Goal: Task Accomplishment & Management: Use online tool/utility

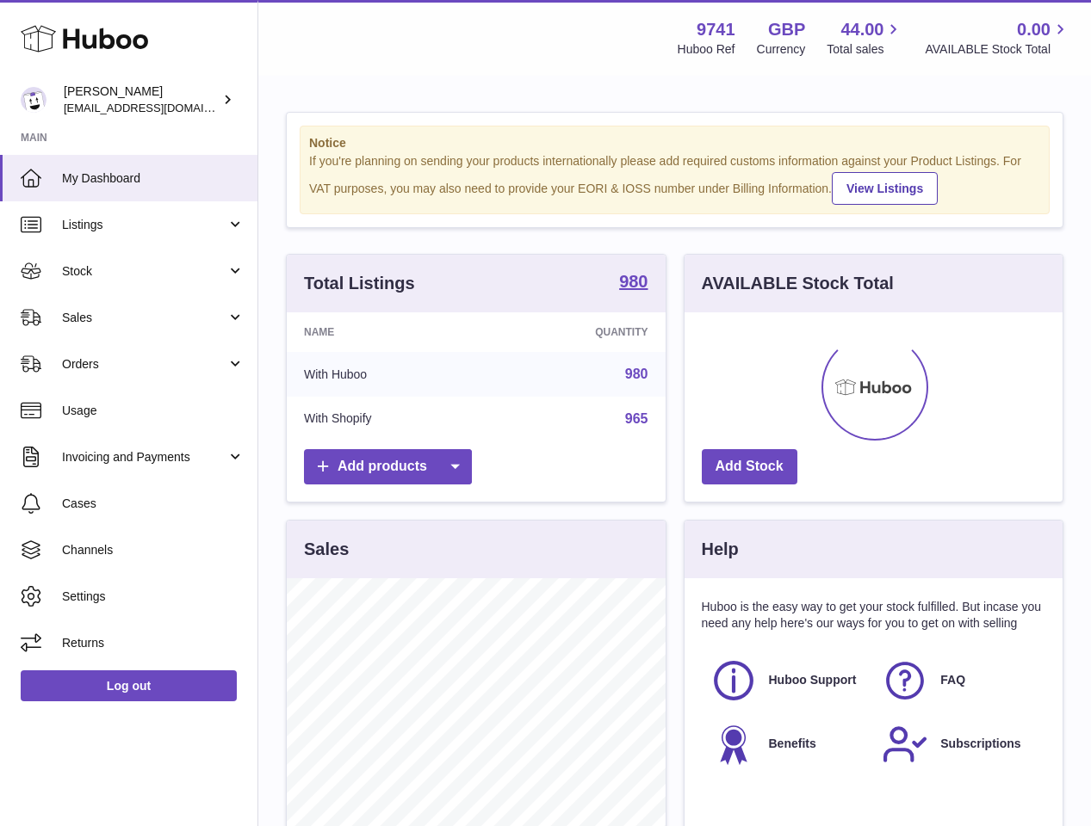
scroll to position [269, 378]
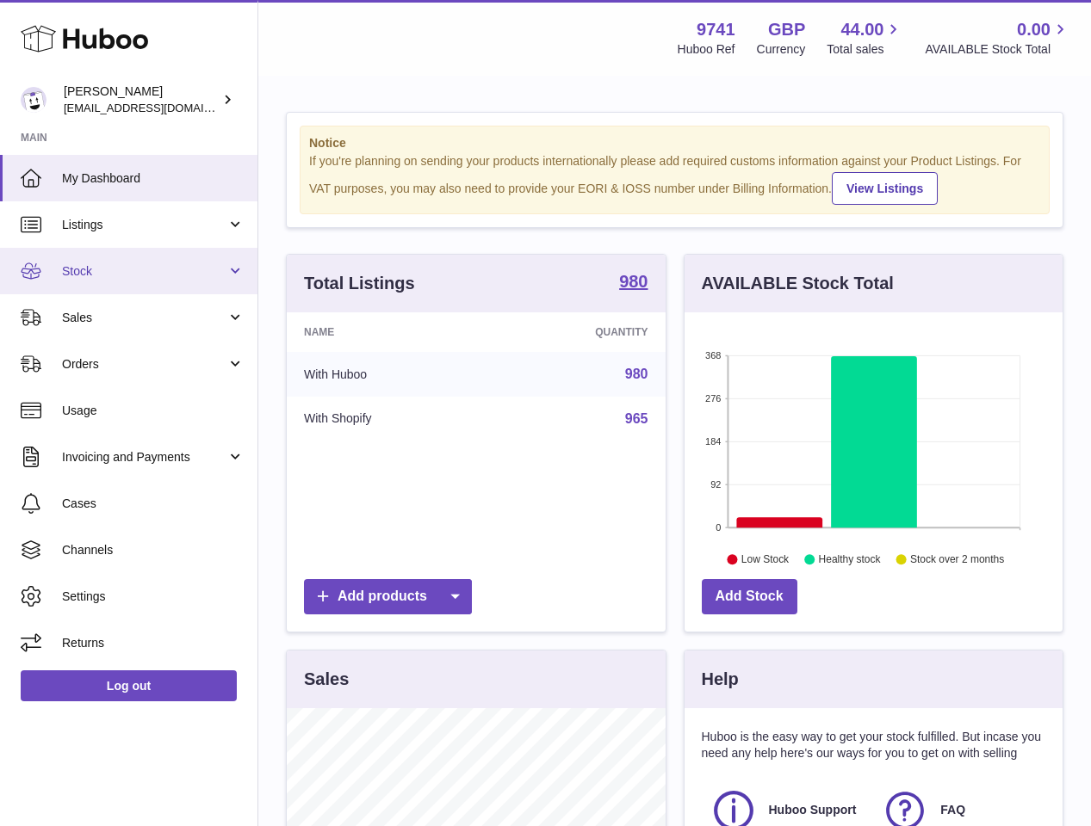
click at [88, 280] on link "Stock" at bounding box center [128, 271] width 257 height 46
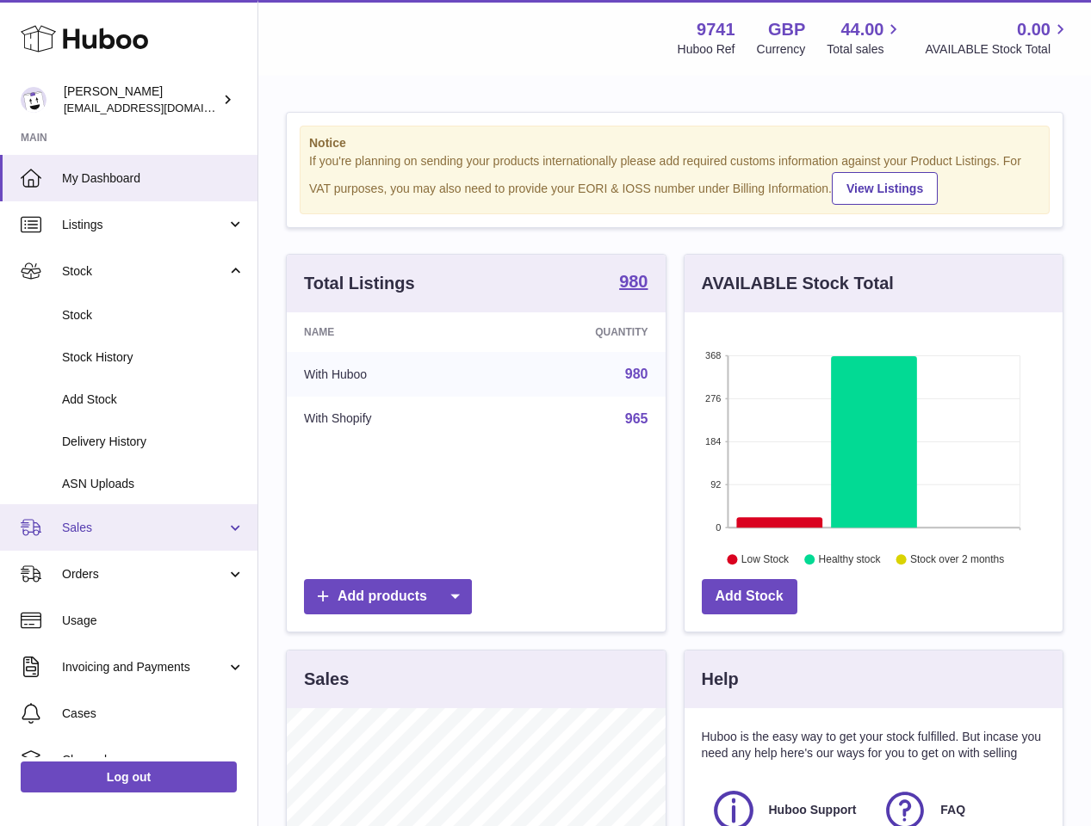
click at [92, 523] on span "Sales" at bounding box center [144, 528] width 164 height 16
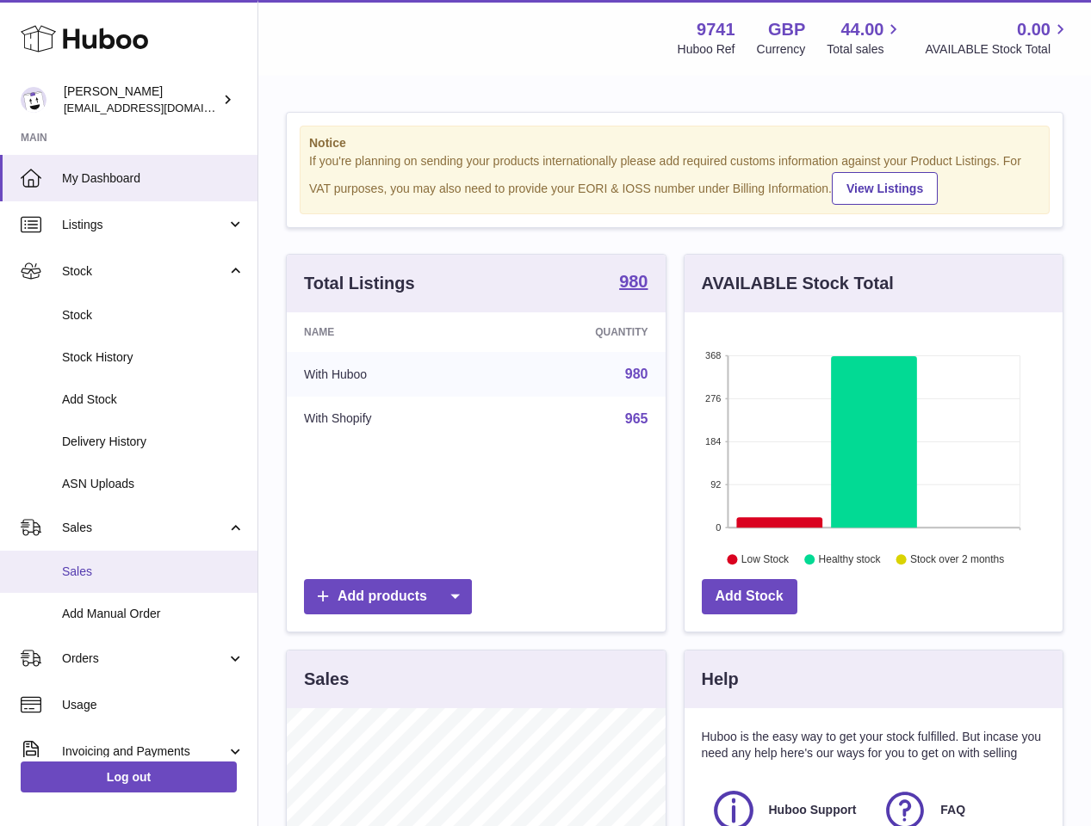
click at [128, 575] on span "Sales" at bounding box center [153, 572] width 183 height 16
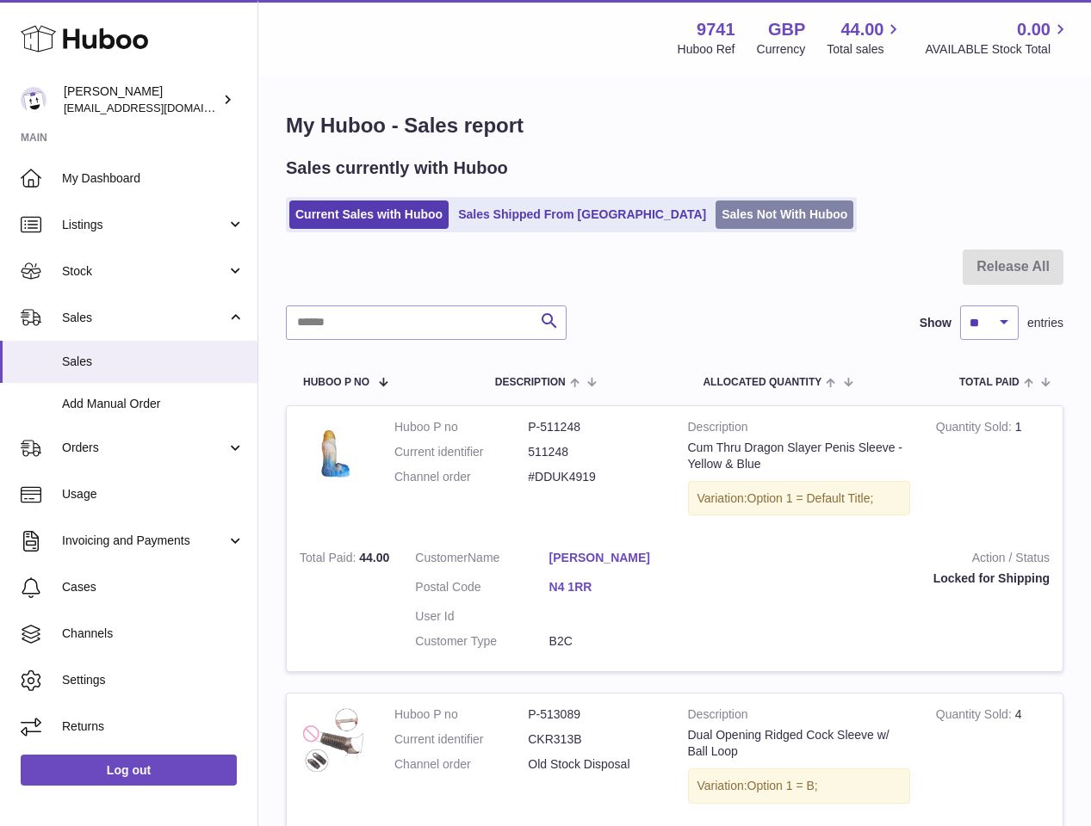
click at [715, 209] on link "Sales Not With Huboo" at bounding box center [784, 215] width 138 height 28
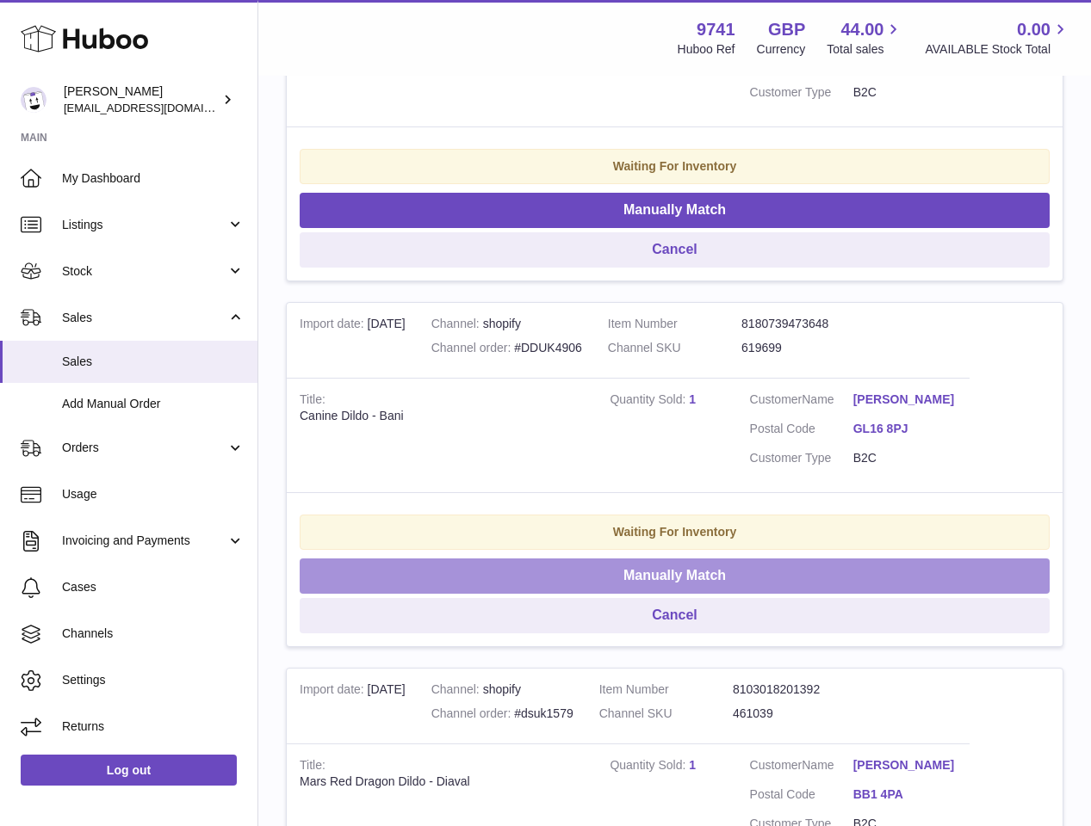
click at [686, 581] on button "Manually Match" at bounding box center [675, 576] width 750 height 35
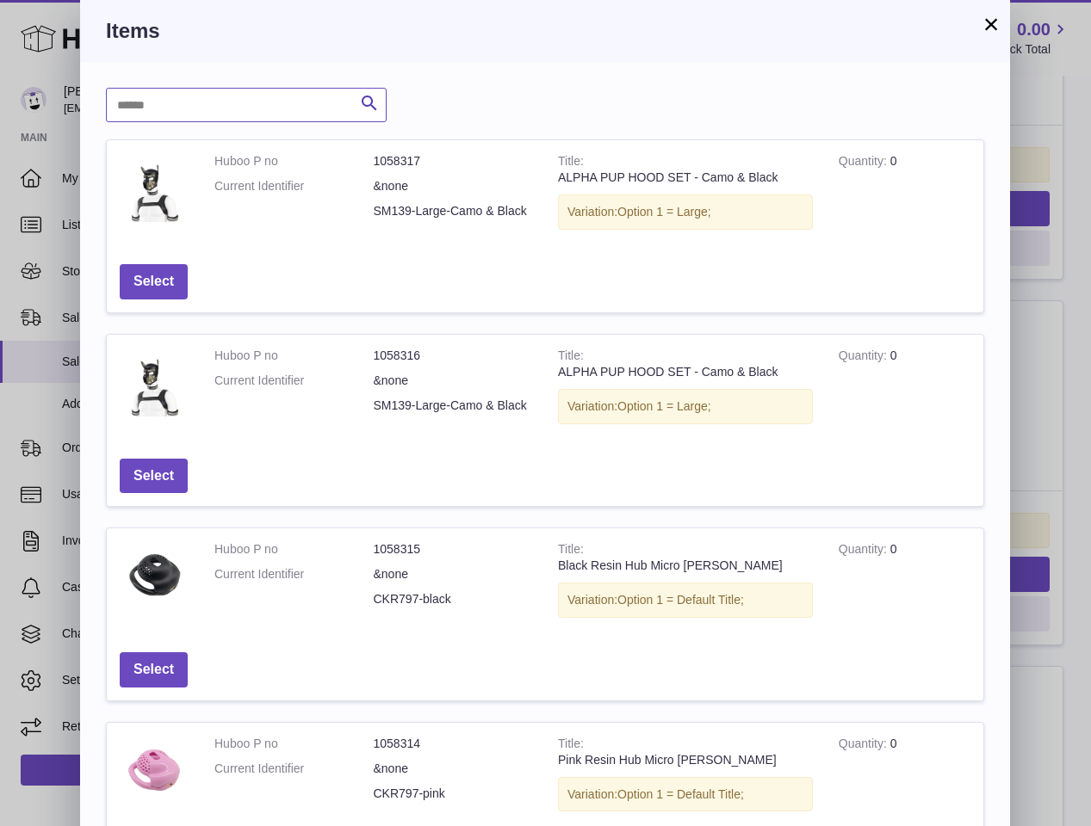
click at [213, 114] on input "text" at bounding box center [246, 105] width 281 height 34
type input "****"
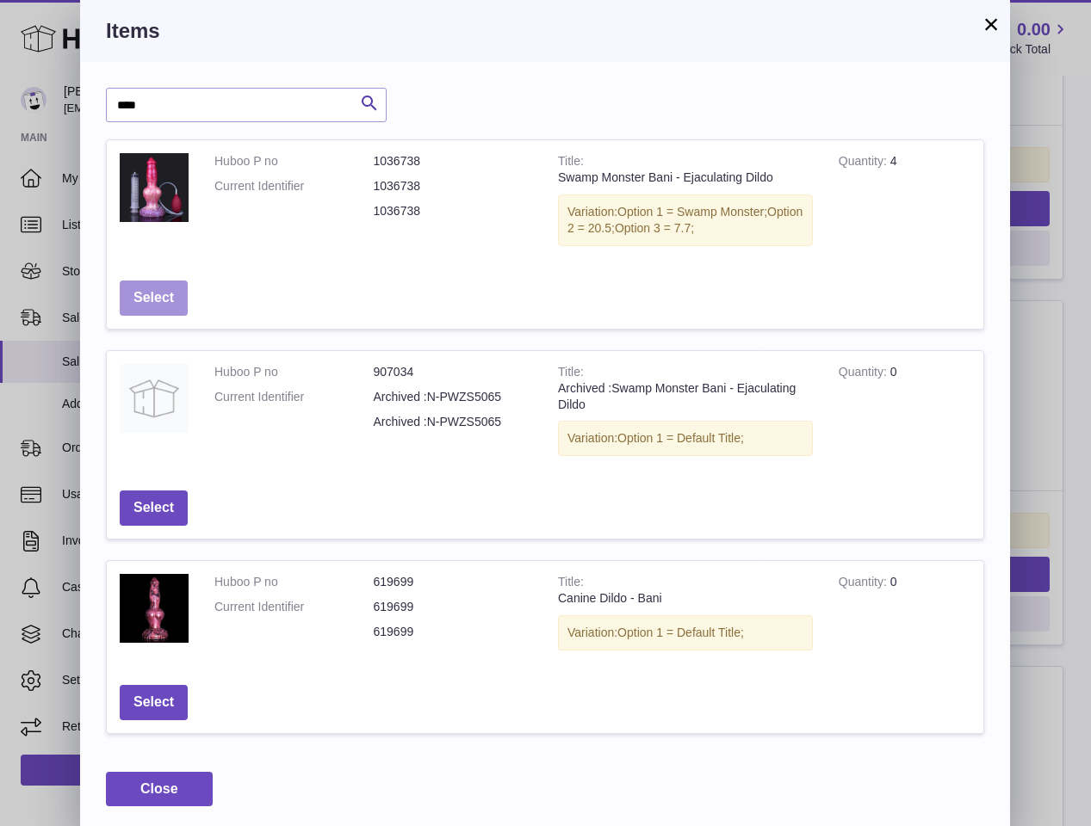
click at [175, 300] on button "Select" at bounding box center [154, 298] width 68 height 35
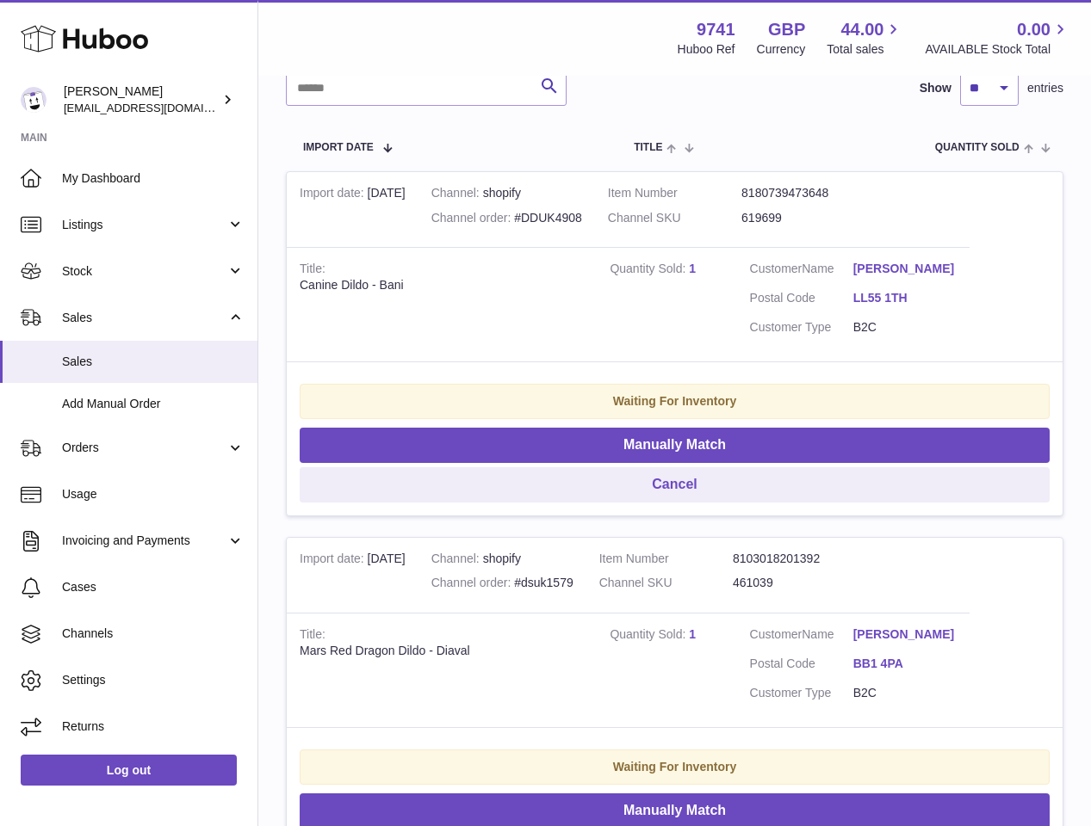
scroll to position [293, 0]
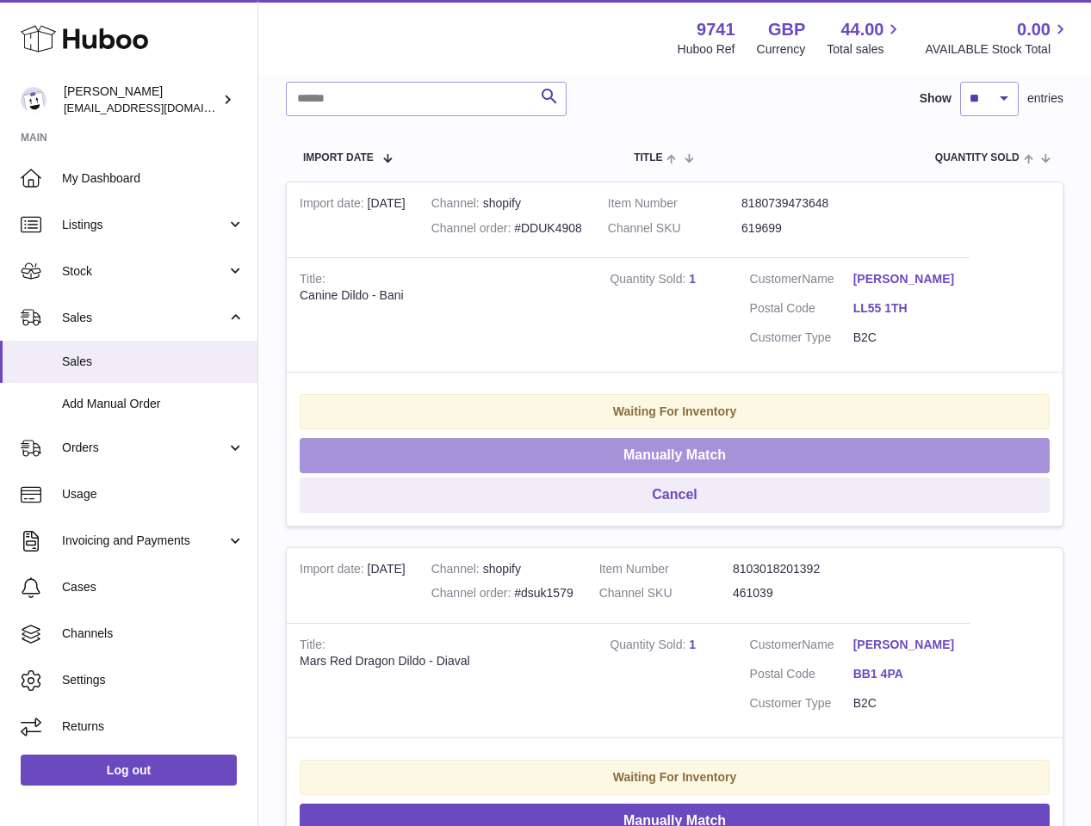
click at [742, 455] on button "Manually Match" at bounding box center [675, 455] width 750 height 35
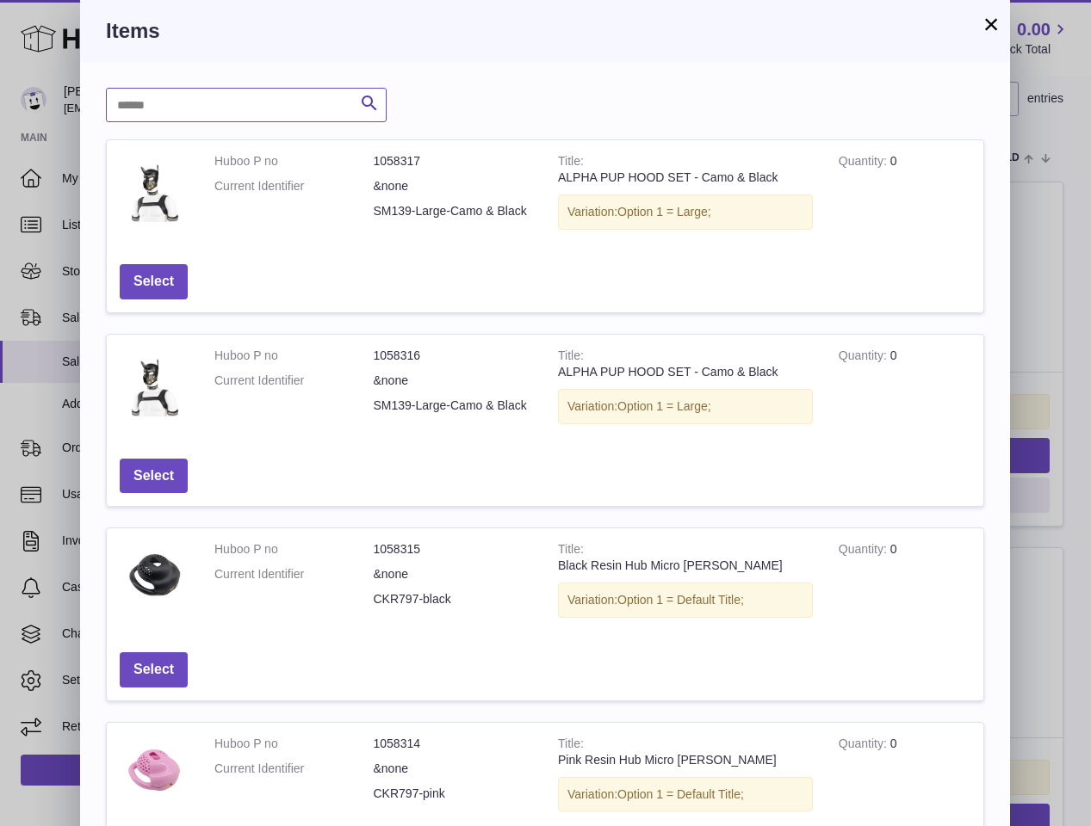
drag, startPoint x: 231, startPoint y: 89, endPoint x: 231, endPoint y: 101, distance: 12.1
click at [231, 96] on input "text" at bounding box center [246, 105] width 281 height 34
type input "****"
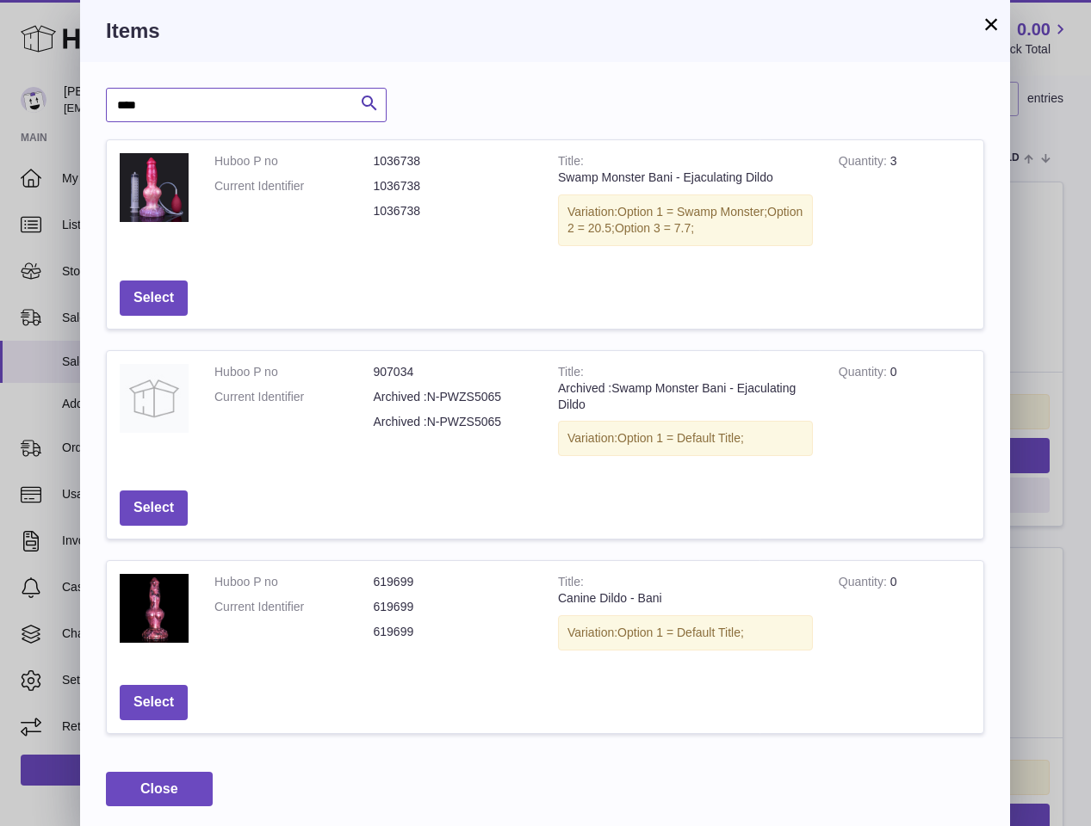
scroll to position [1, 0]
click at [168, 292] on button "Select" at bounding box center [154, 297] width 68 height 35
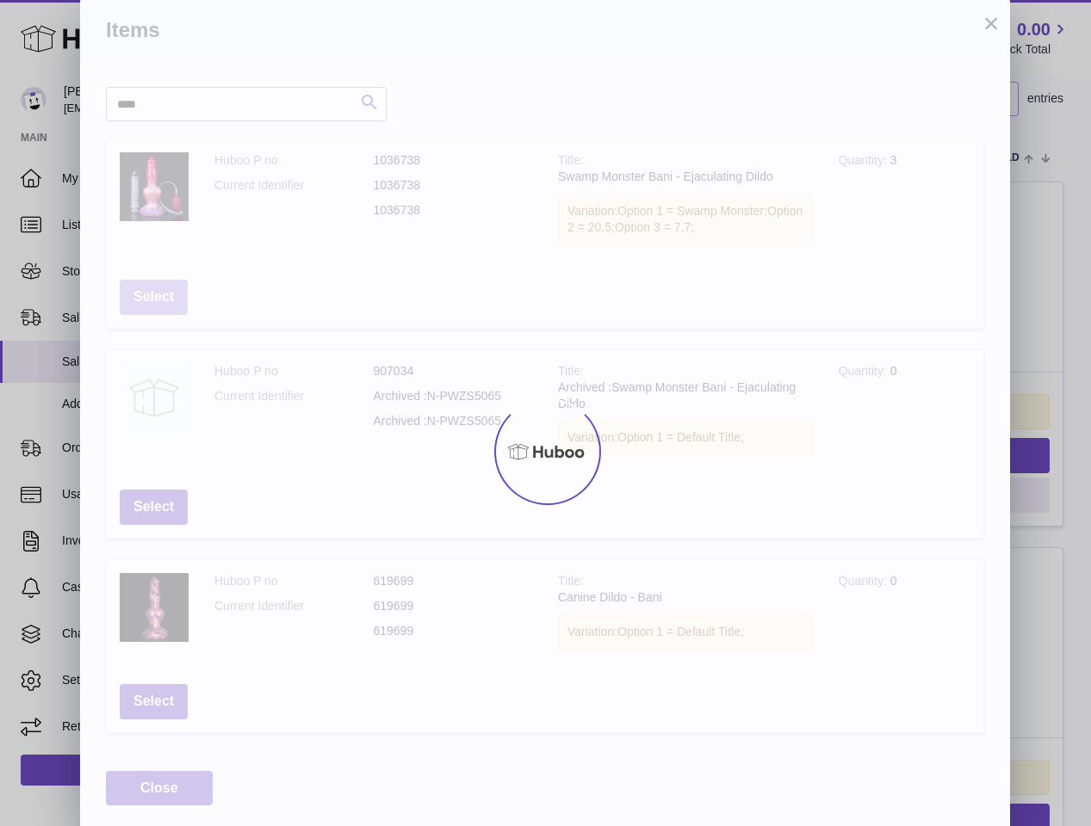
scroll to position [0, 0]
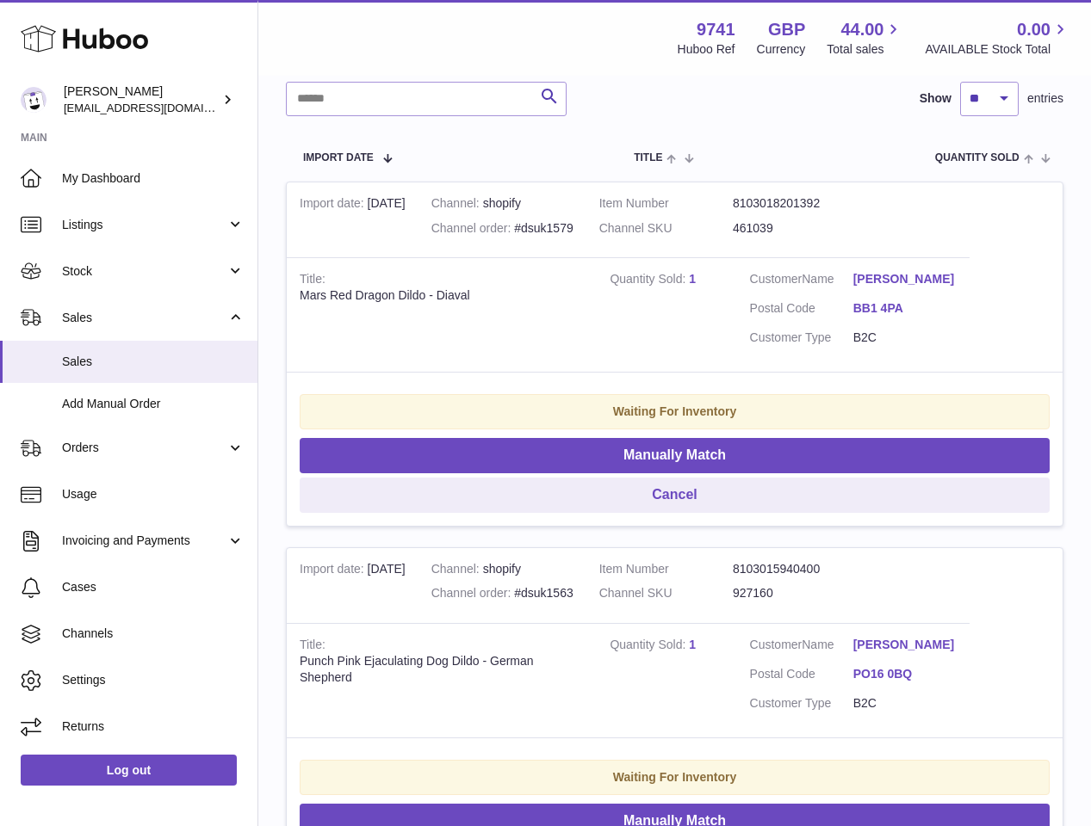
click at [966, 279] on td "Customer Name James Tetlow Postal Code BB1 4PA Customer Type B2C" at bounding box center [853, 314] width 232 height 115
drag, startPoint x: 985, startPoint y: 286, endPoint x: 851, endPoint y: 287, distance: 133.4
click at [851, 287] on tr "Import date 13th Oct Channel shopify Channel order #dsuk1579 Item Number 810301…" at bounding box center [674, 354] width 777 height 345
copy dl "James Tetlow"
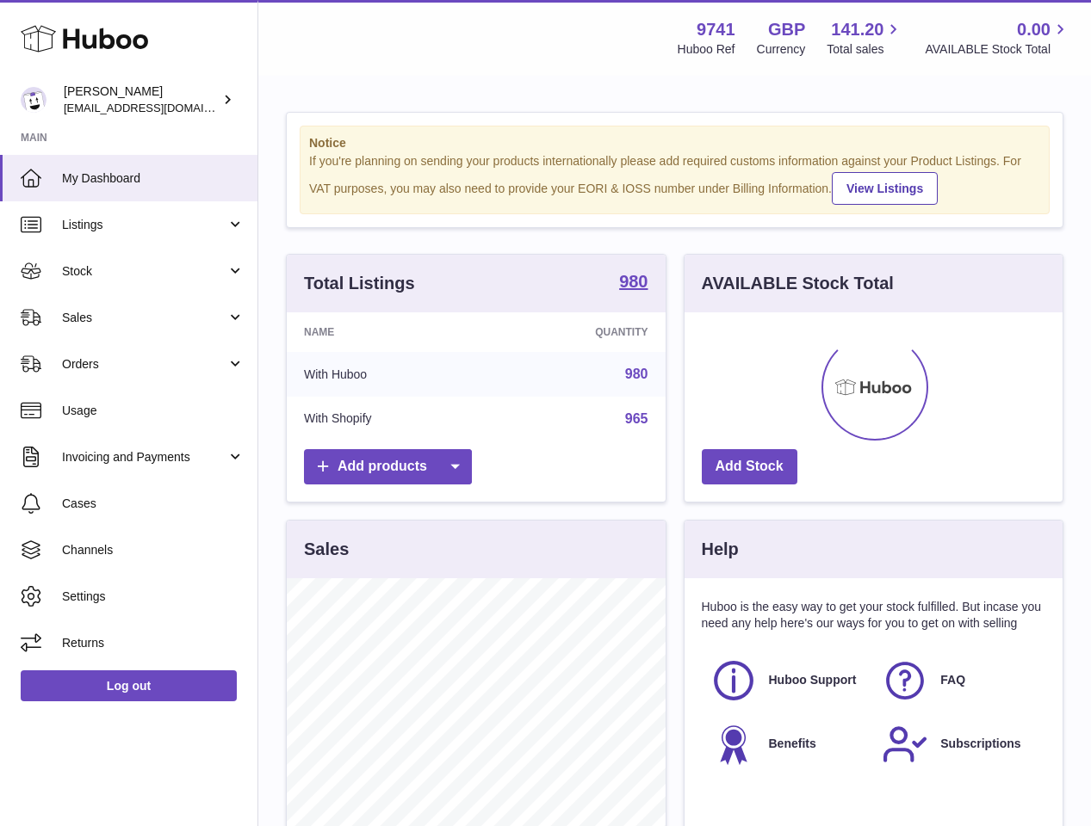
scroll to position [269, 378]
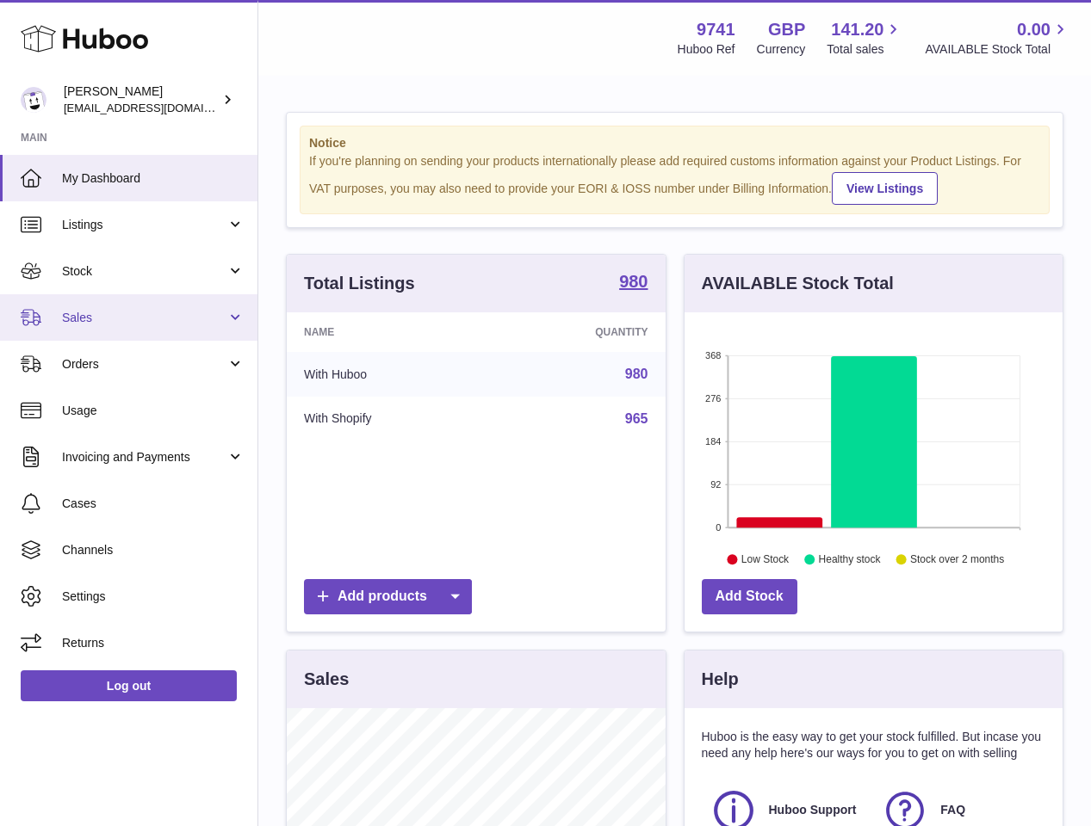
click at [89, 319] on span "Sales" at bounding box center [144, 318] width 164 height 16
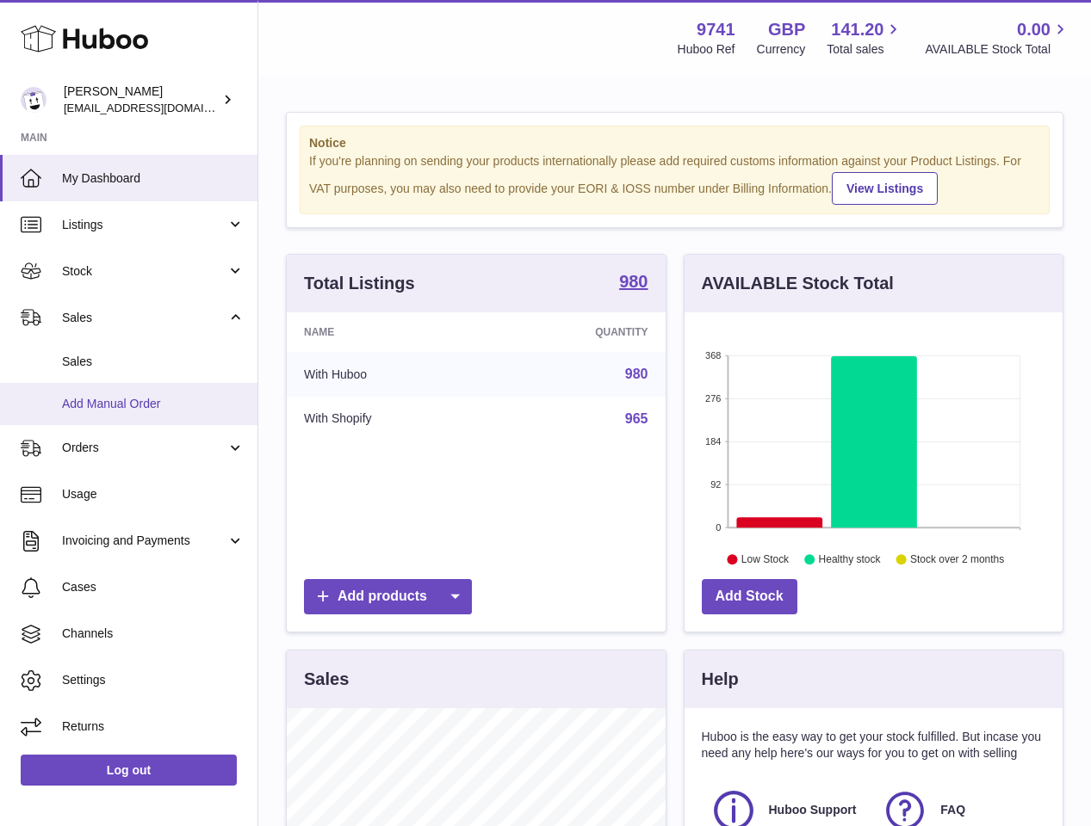
click at [95, 412] on span "Add Manual Order" at bounding box center [153, 404] width 183 height 16
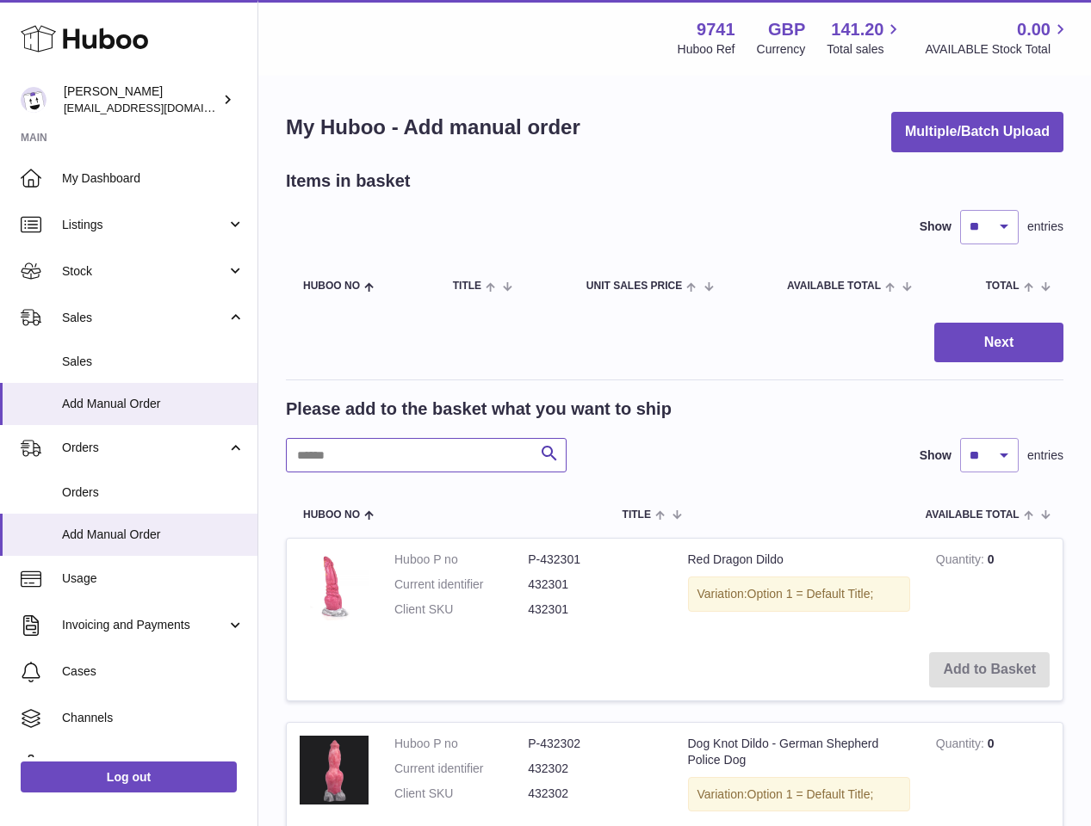
click at [357, 444] on input "text" at bounding box center [426, 455] width 281 height 34
paste input "********"
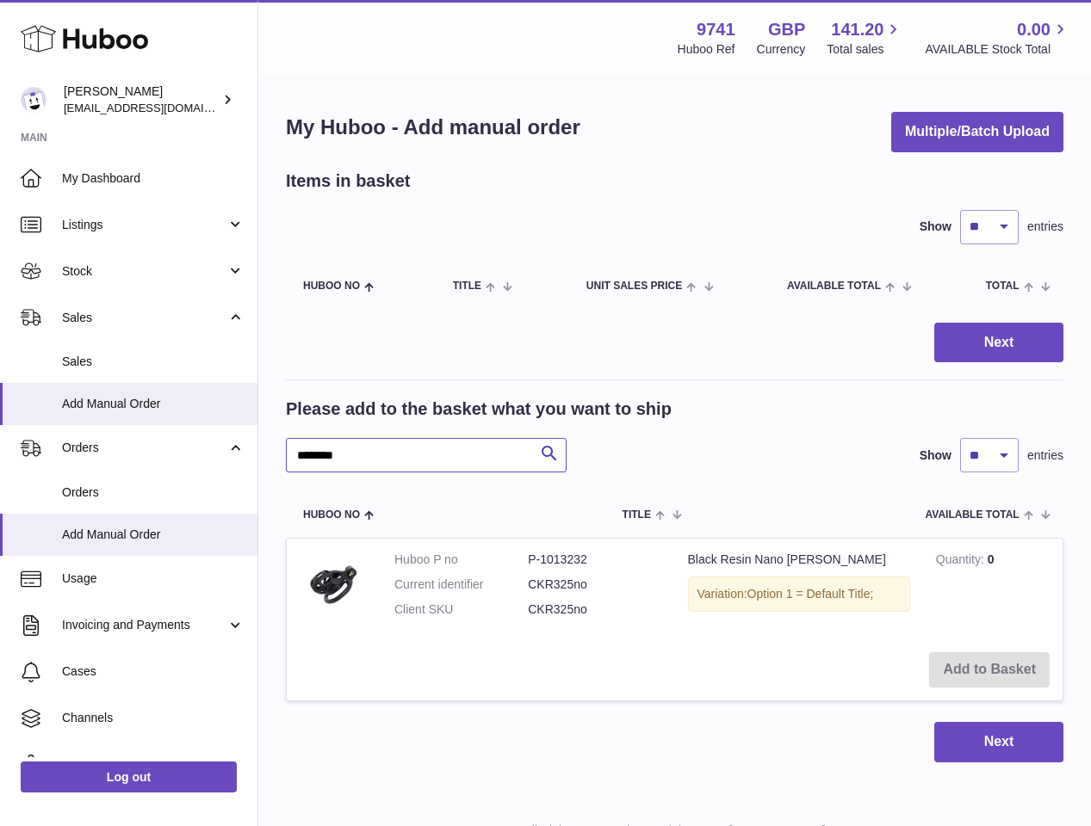
scroll to position [1, 0]
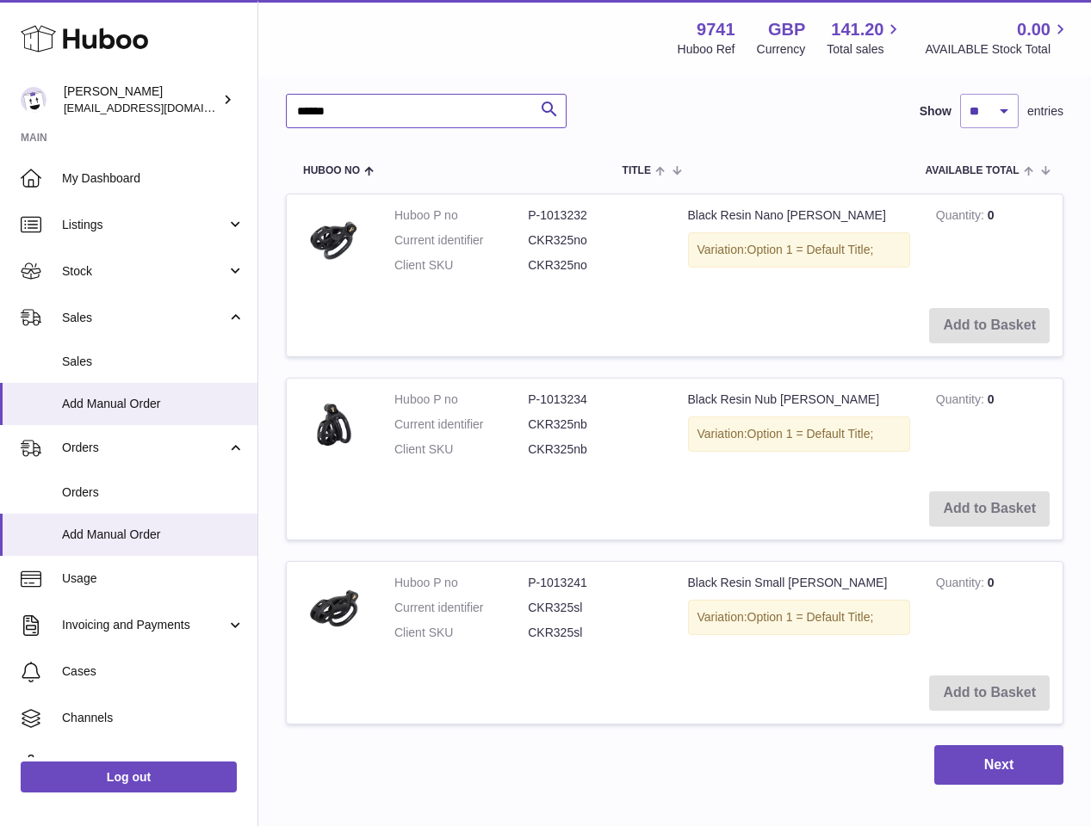
scroll to position [439, 0]
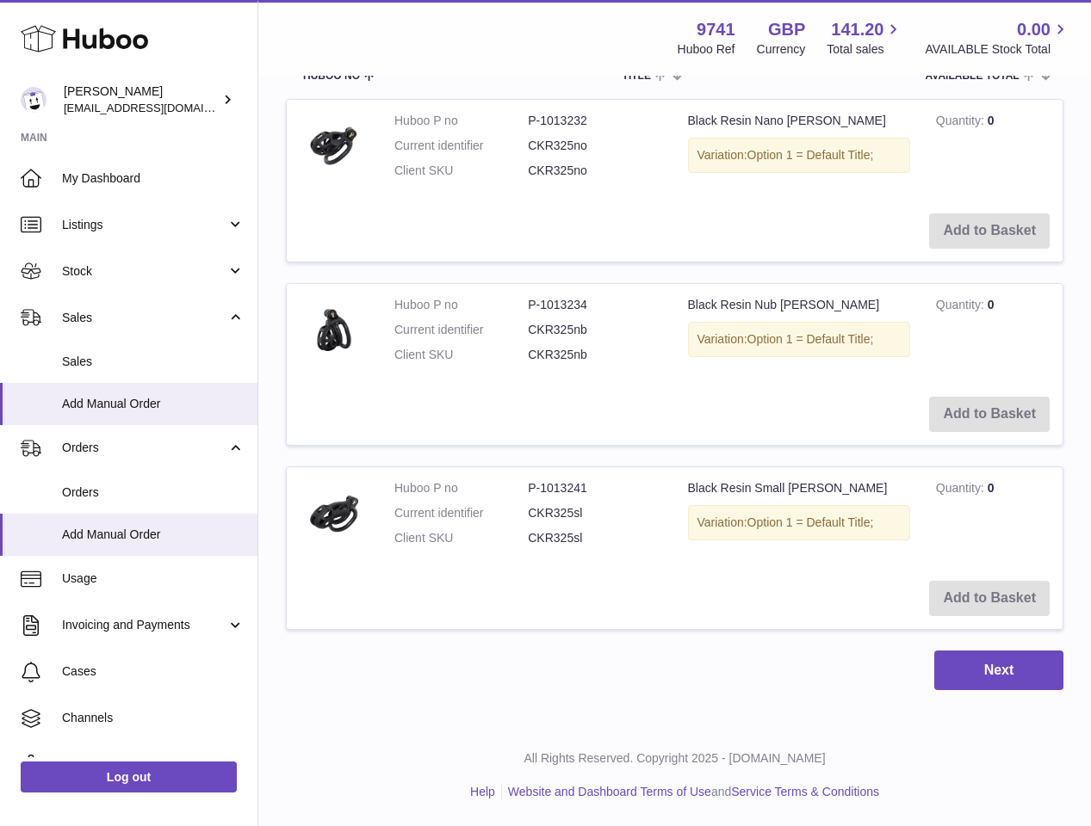
type input "******"
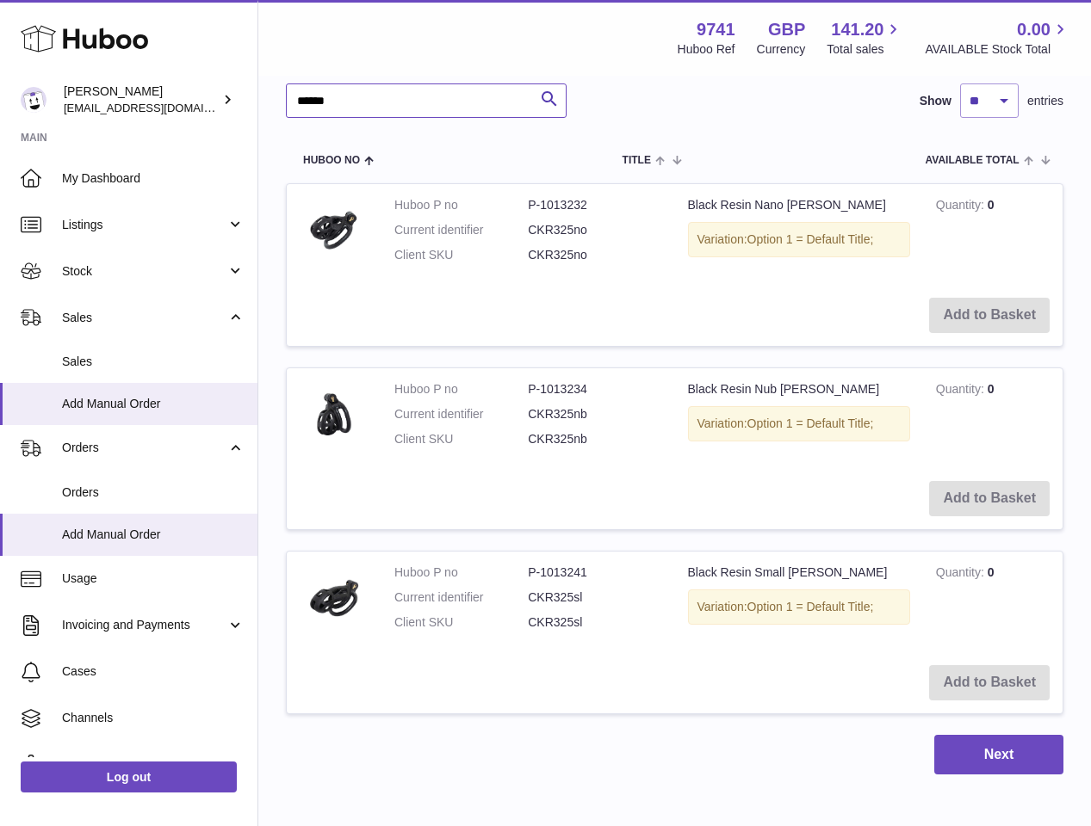
scroll to position [350, 0]
